Goal: Check status: Check status

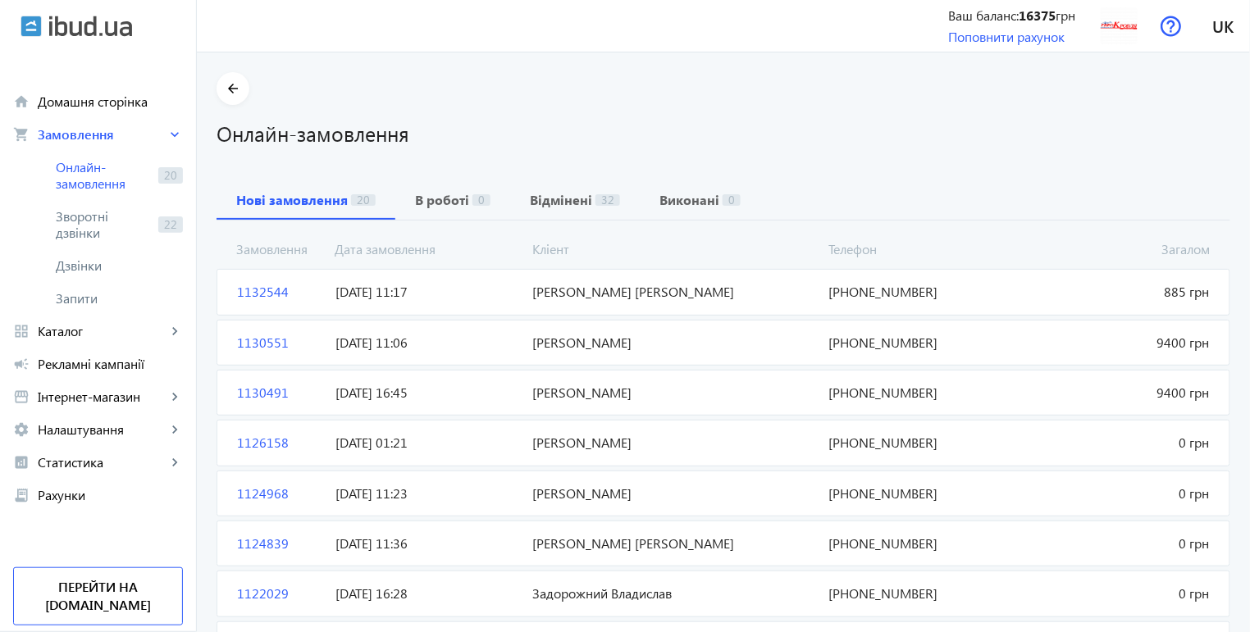
click at [255, 292] on span "1132544" at bounding box center [279, 292] width 98 height 18
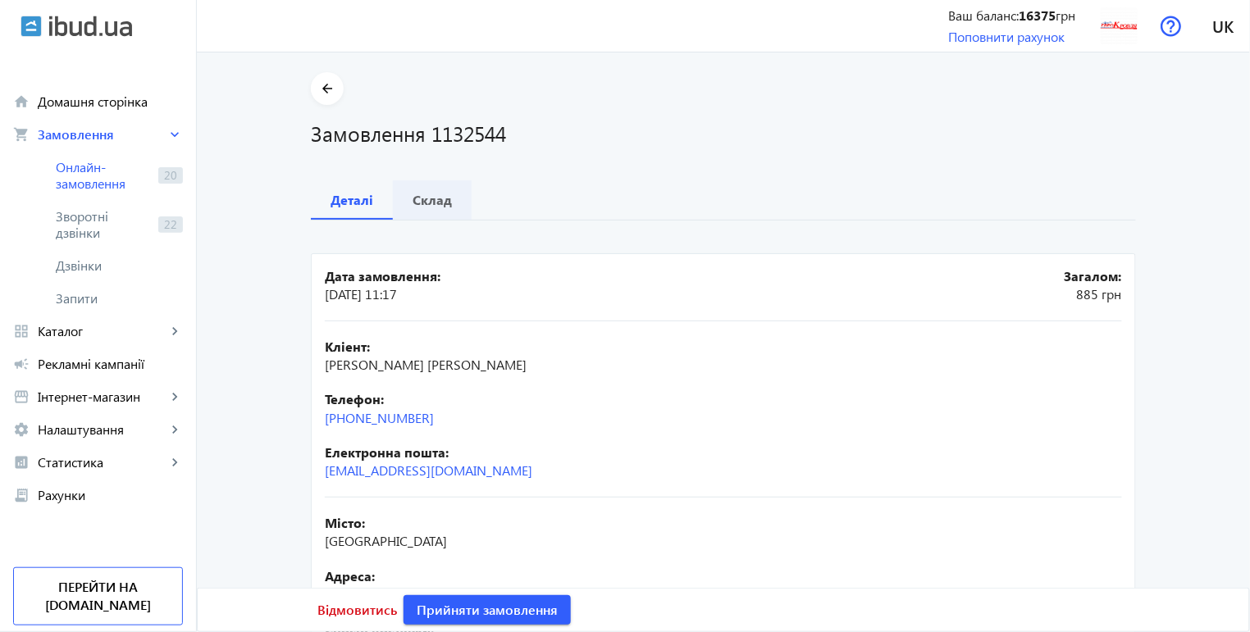
click at [434, 195] on b "Склад" at bounding box center [431, 200] width 39 height 13
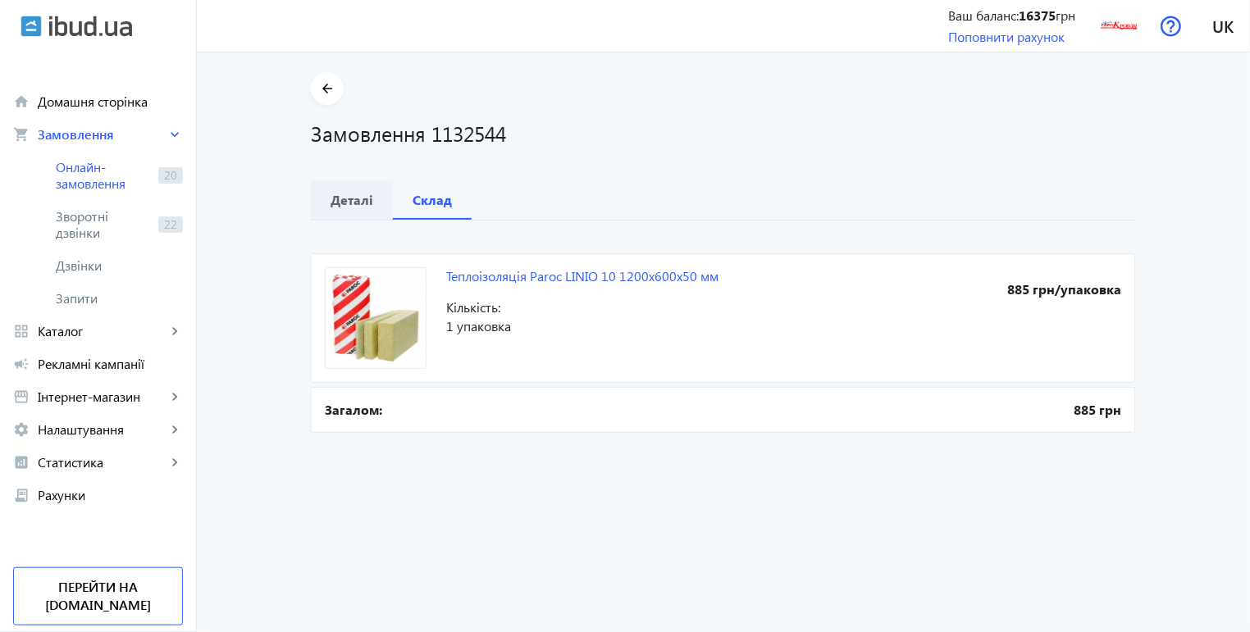
click at [337, 201] on b "Деталі" at bounding box center [351, 200] width 43 height 13
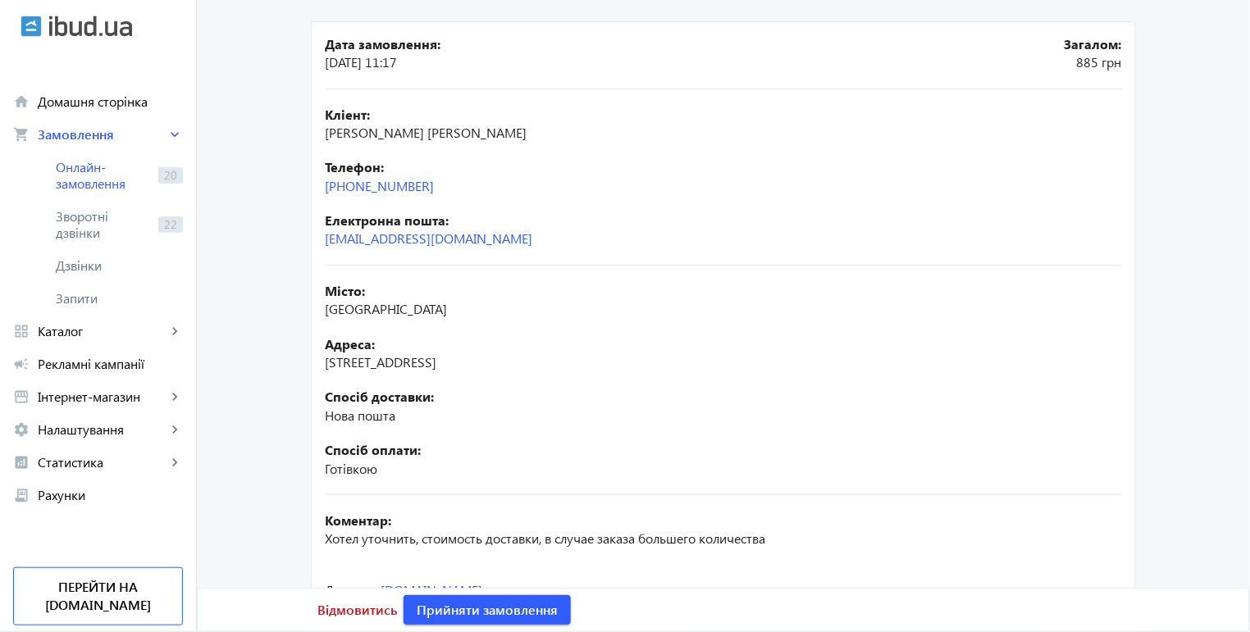
scroll to position [56, 0]
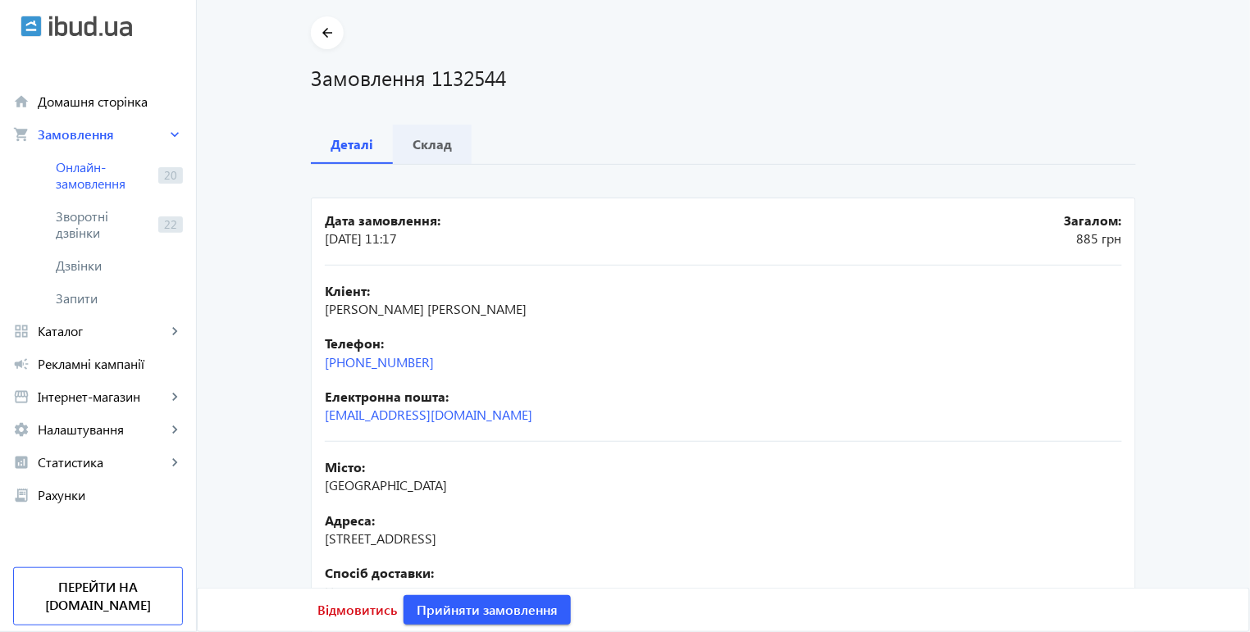
click at [434, 147] on b "Склад" at bounding box center [431, 144] width 39 height 13
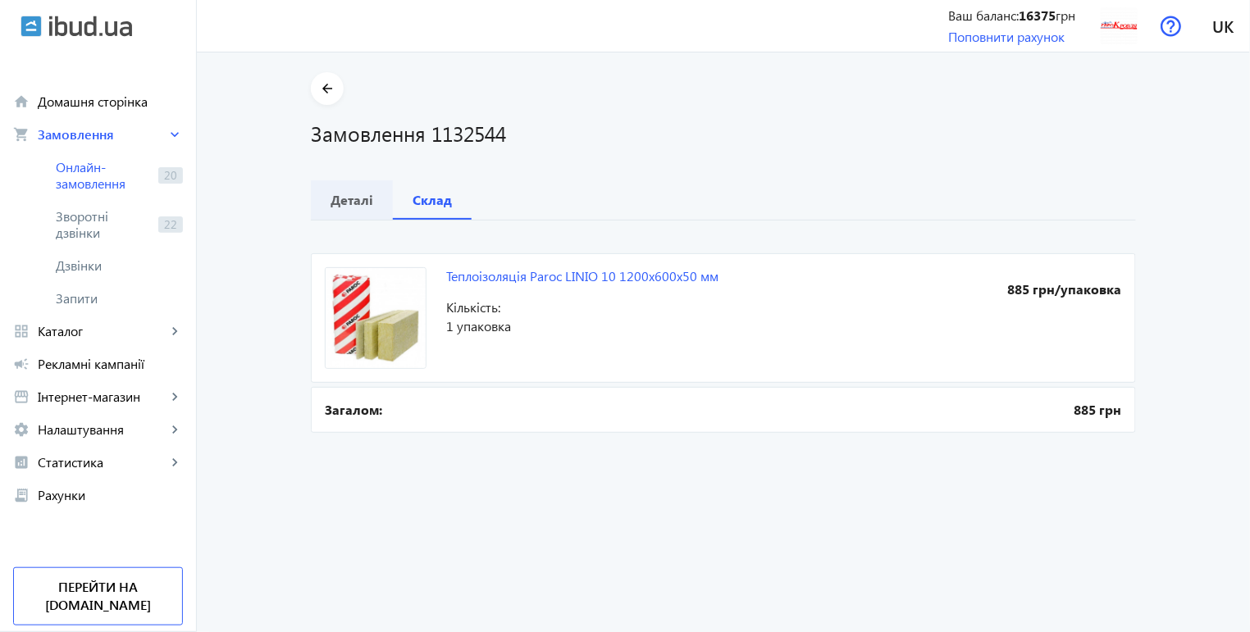
click at [331, 194] on b "Деталі" at bounding box center [351, 200] width 43 height 13
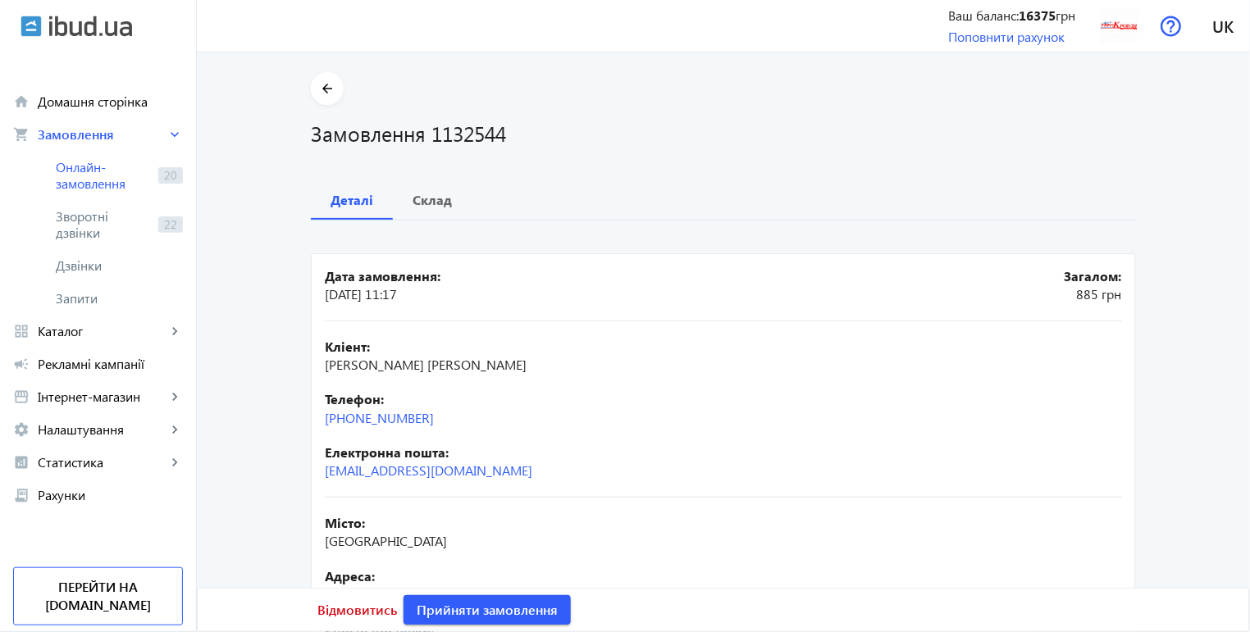
scroll to position [179, 0]
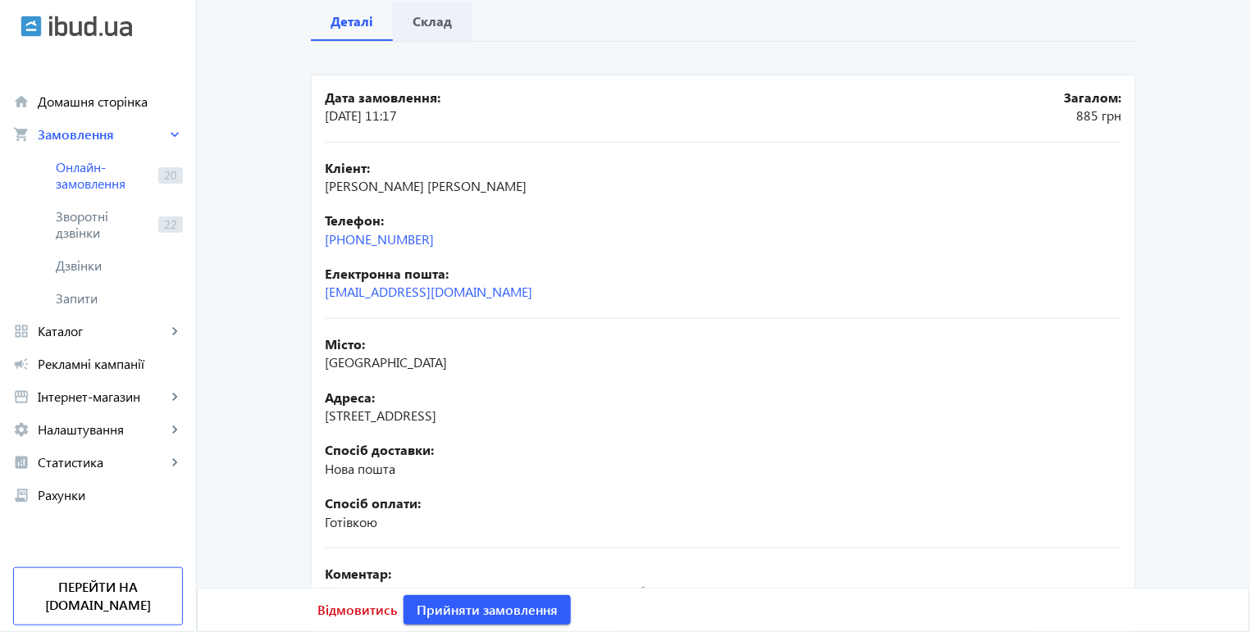
click at [428, 20] on b "Склад" at bounding box center [431, 21] width 39 height 13
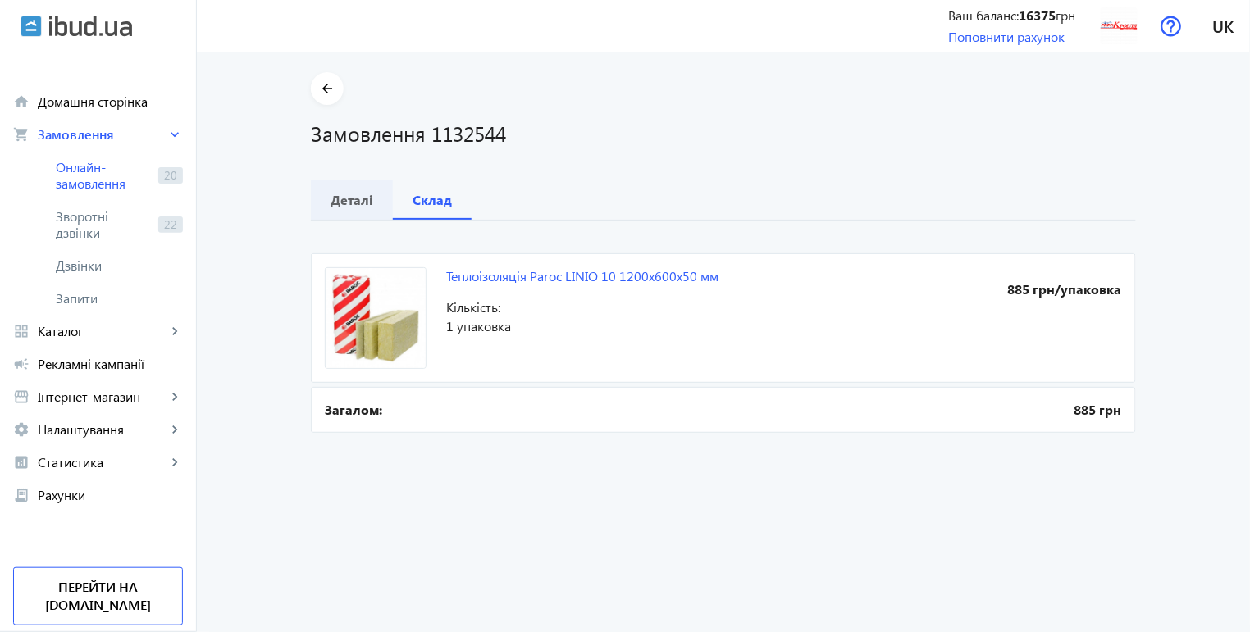
click at [346, 205] on b "Деталі" at bounding box center [351, 200] width 43 height 13
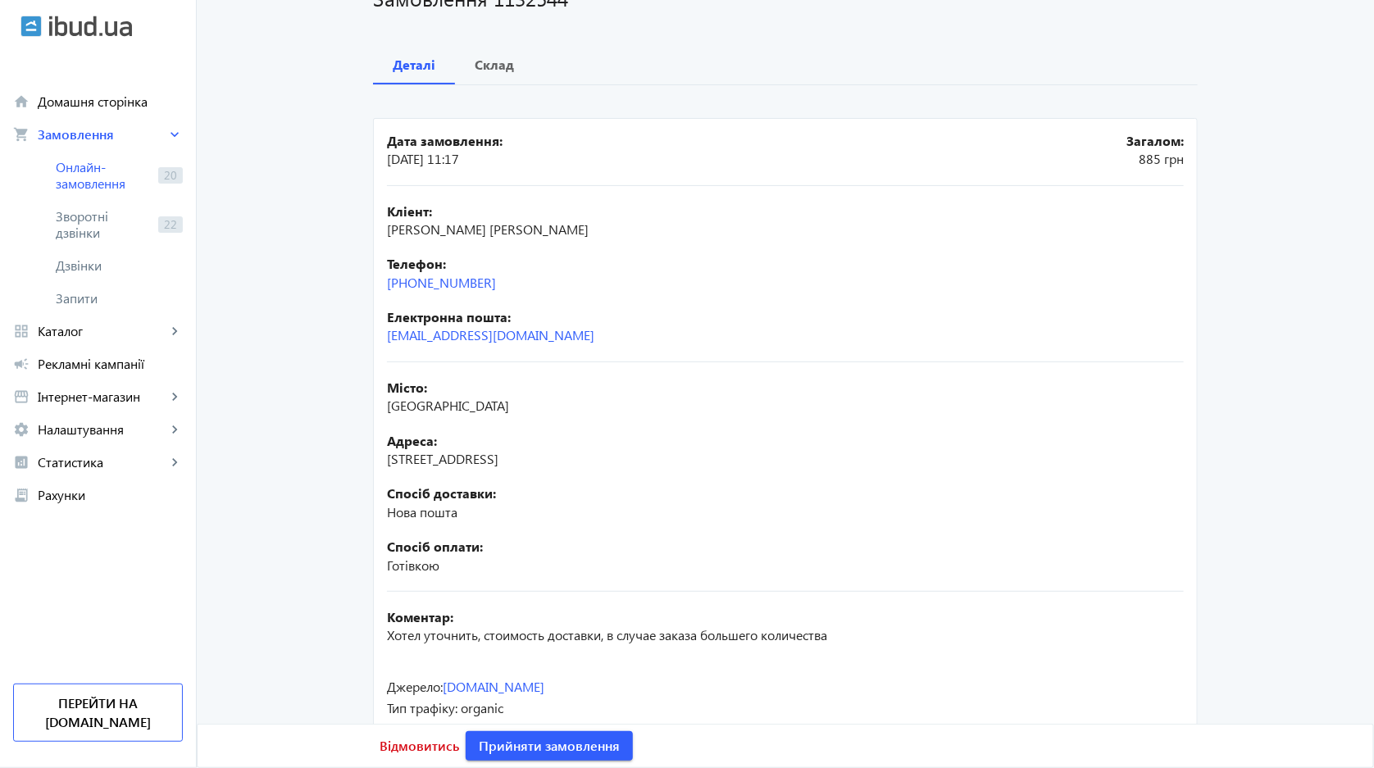
scroll to position [139, 0]
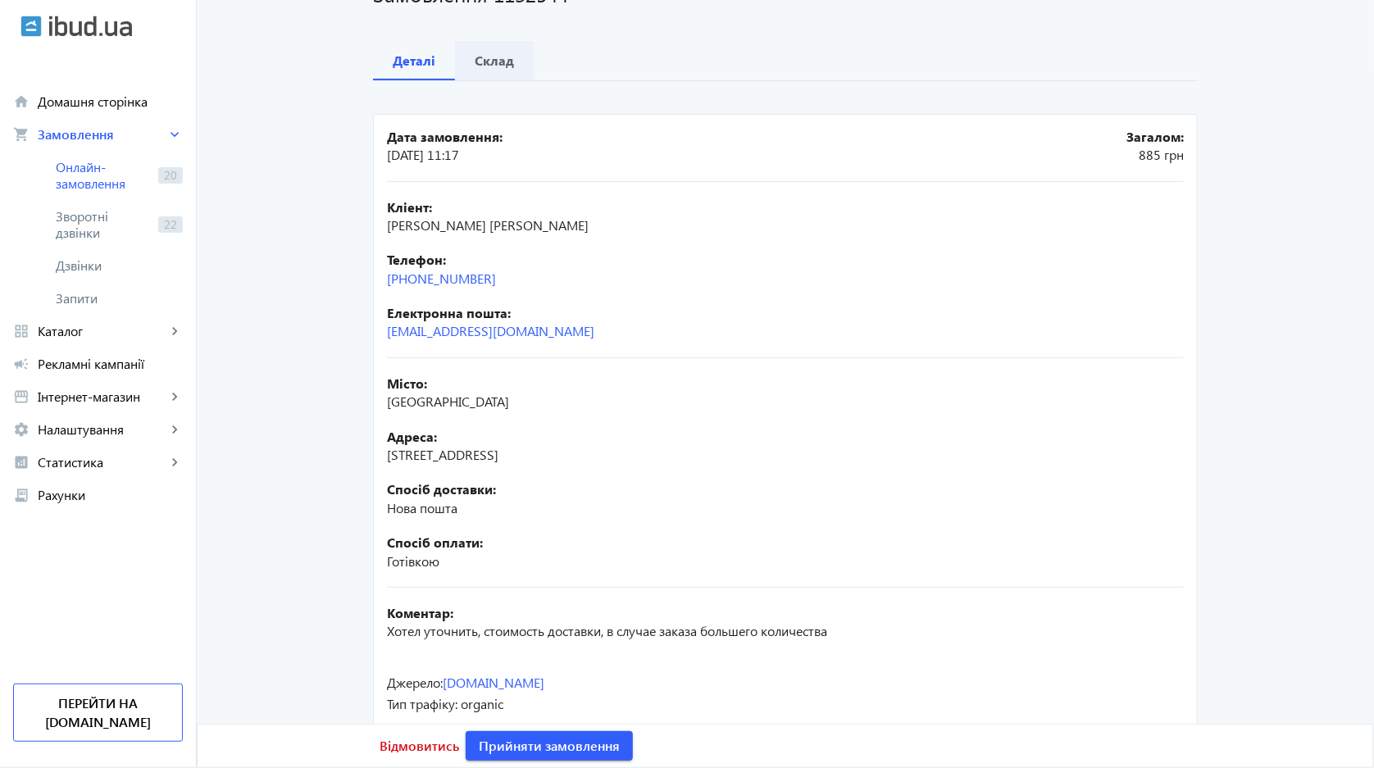
click at [504, 71] on span "Склад" at bounding box center [494, 60] width 39 height 39
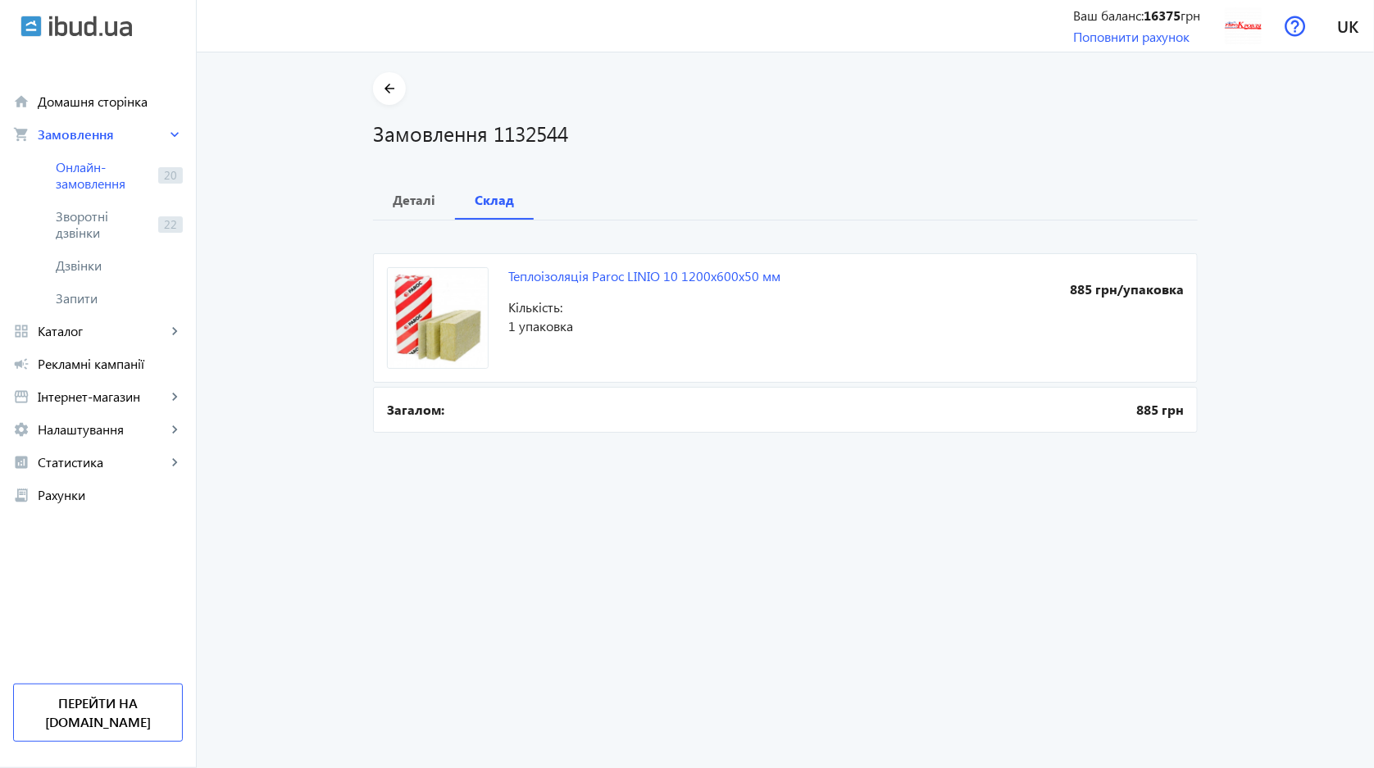
click at [353, 101] on div "arrow_back Замовлення 1132544 Деталі Склад Теплоізоляція Paroc LINIO 10 1200x60…" at bounding box center [785, 254] width 864 height 365
